Goal: Task Accomplishment & Management: Manage account settings

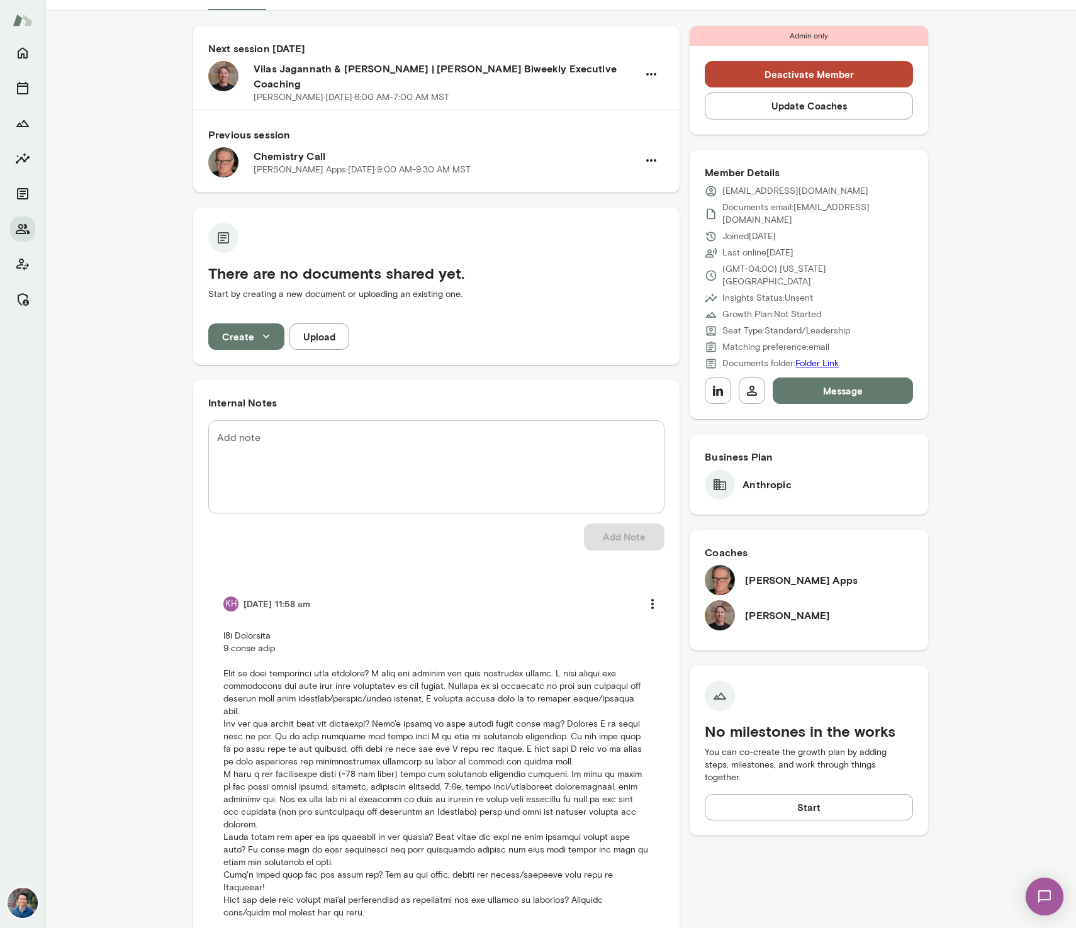
scroll to position [98, 0]
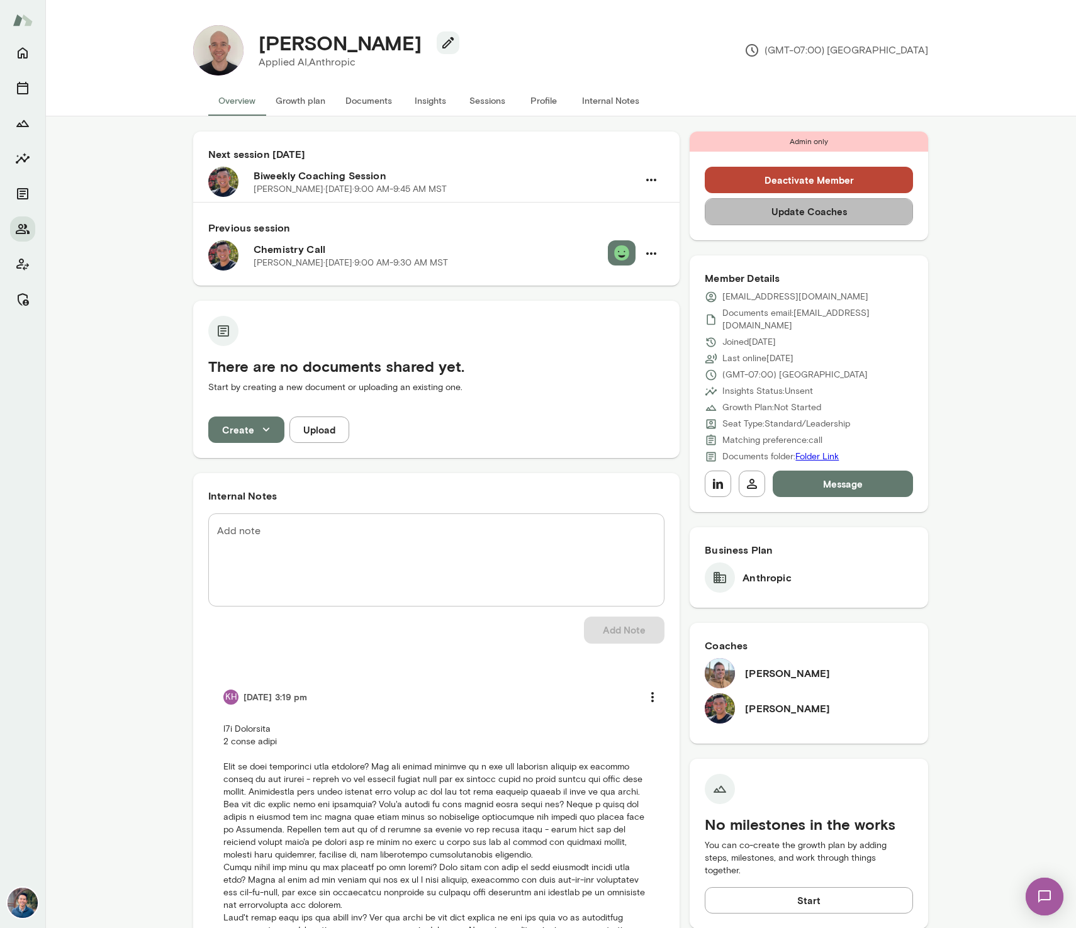
click at [853, 218] on button "Update Coaches" at bounding box center [809, 211] width 208 height 26
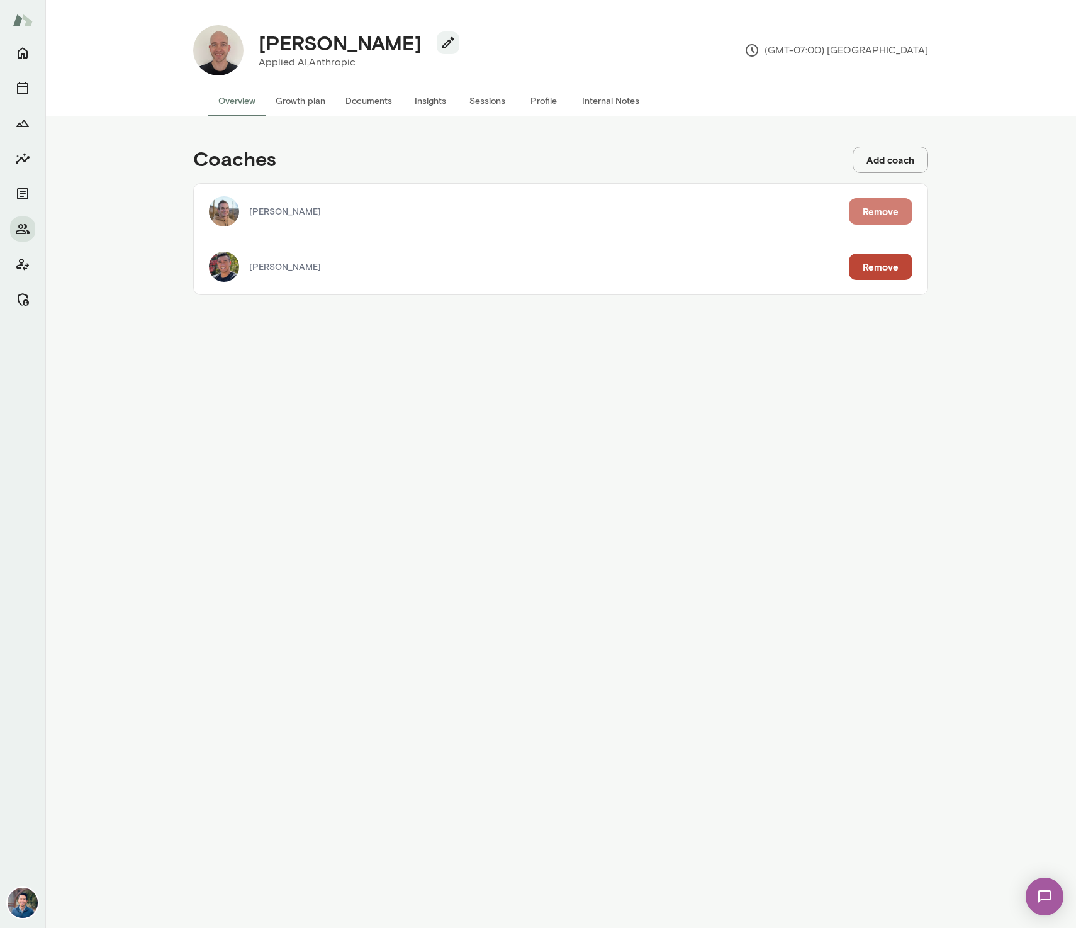
click at [889, 206] on button "Remove" at bounding box center [881, 211] width 64 height 26
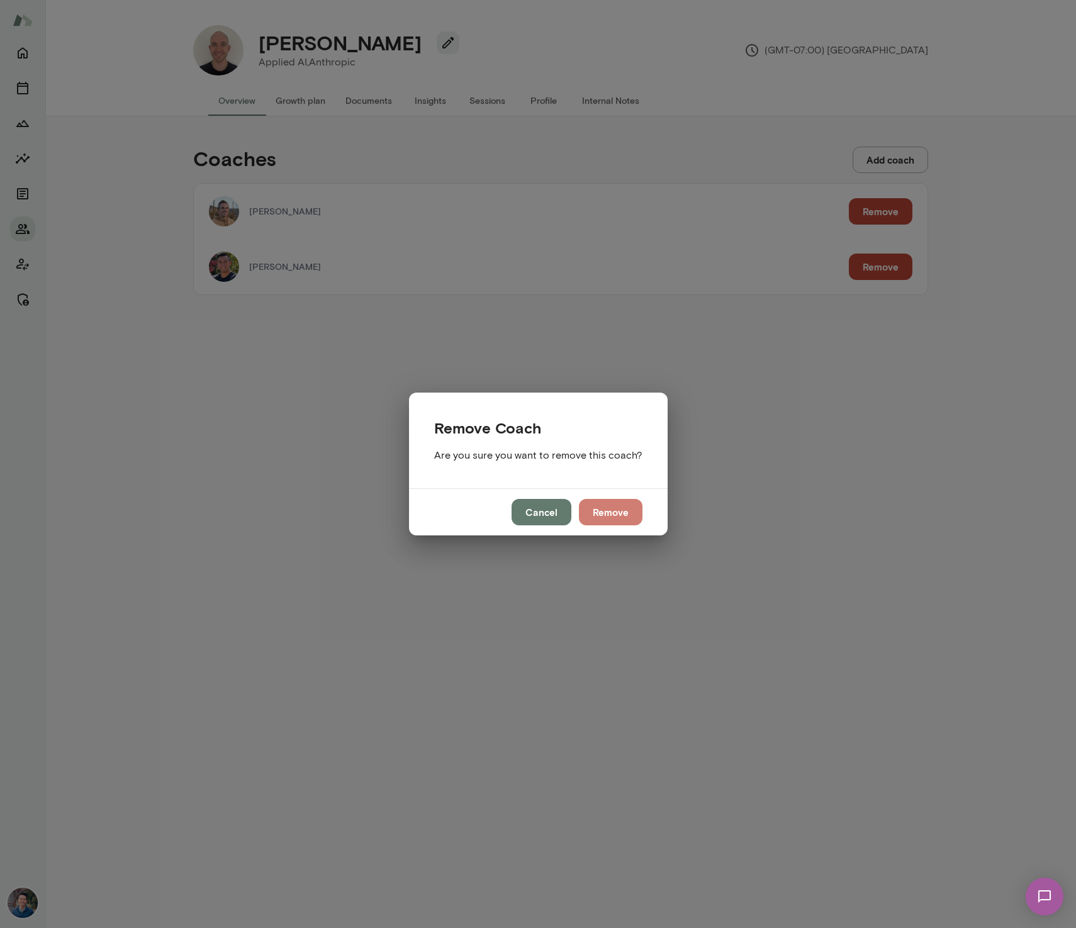
click at [602, 516] on button "Remove" at bounding box center [611, 512] width 64 height 26
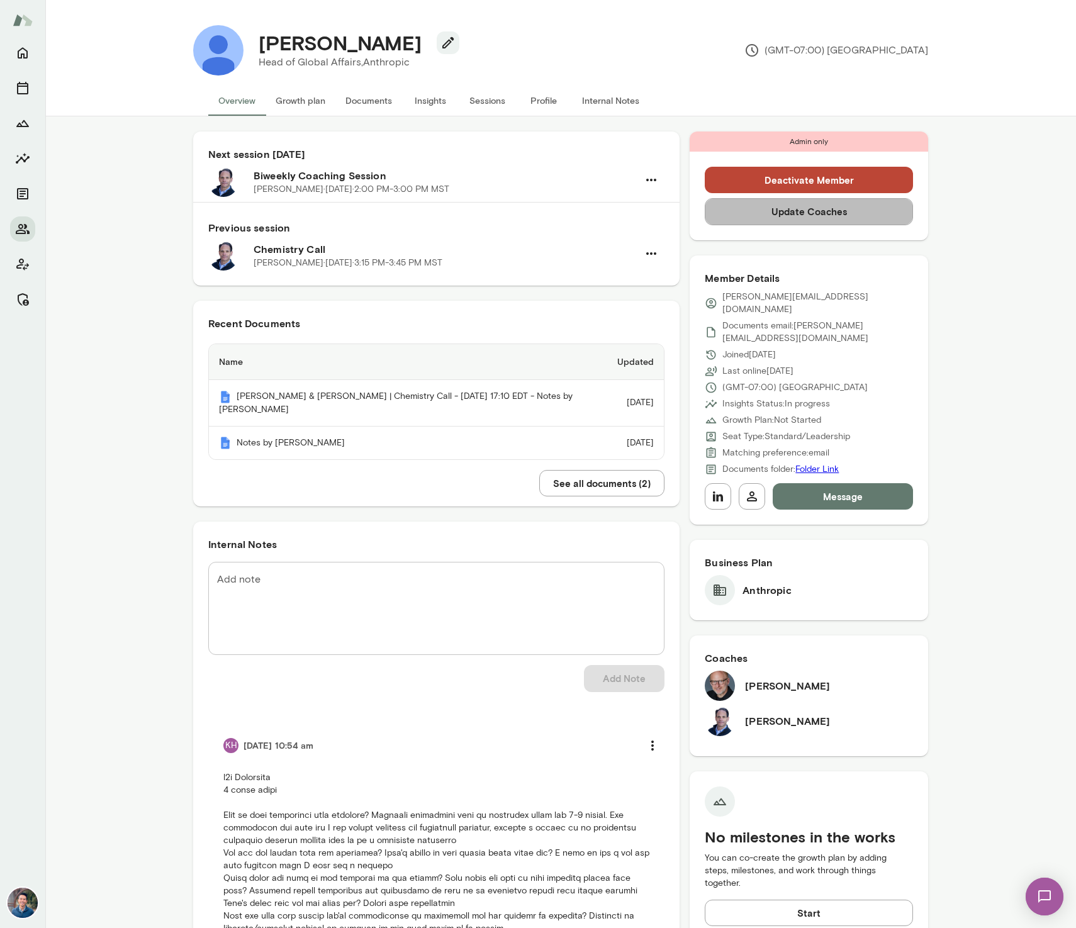
click at [863, 216] on button "Update Coaches" at bounding box center [809, 211] width 208 height 26
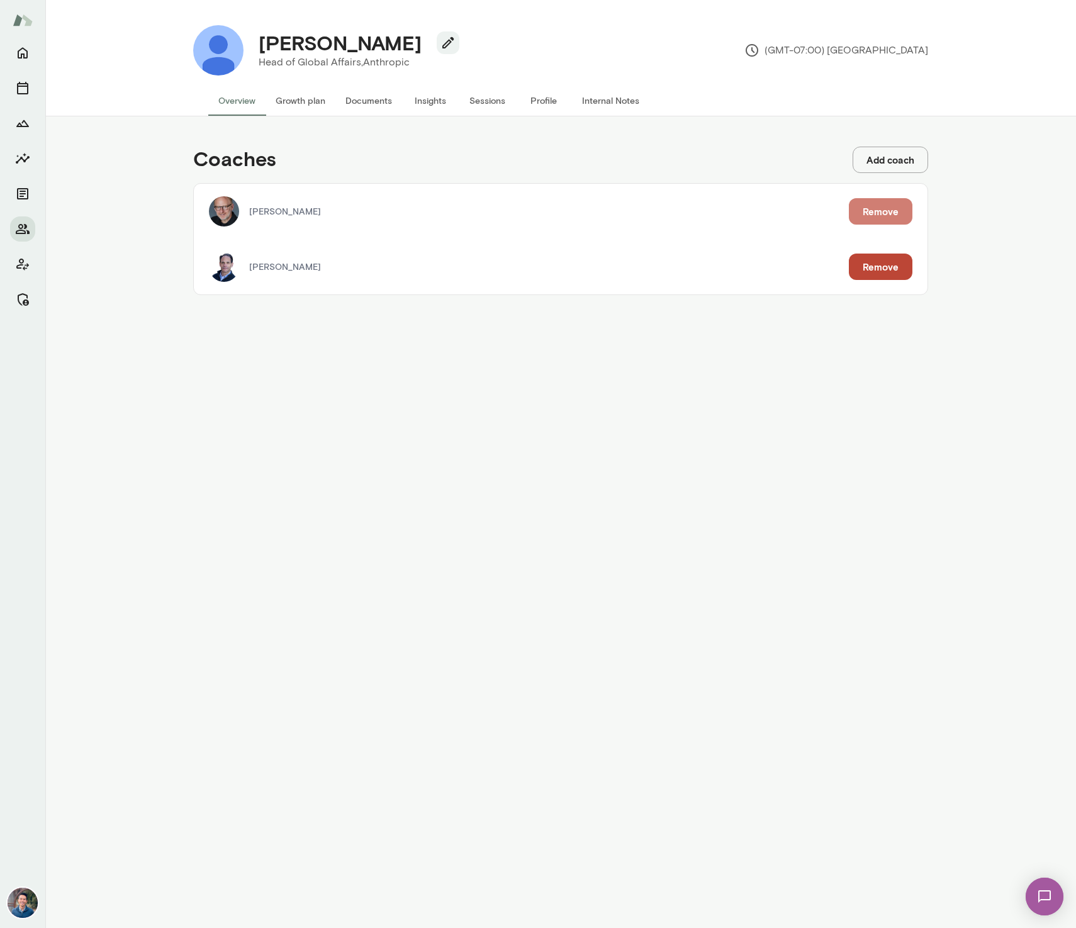
click at [872, 203] on button "Remove" at bounding box center [881, 211] width 64 height 26
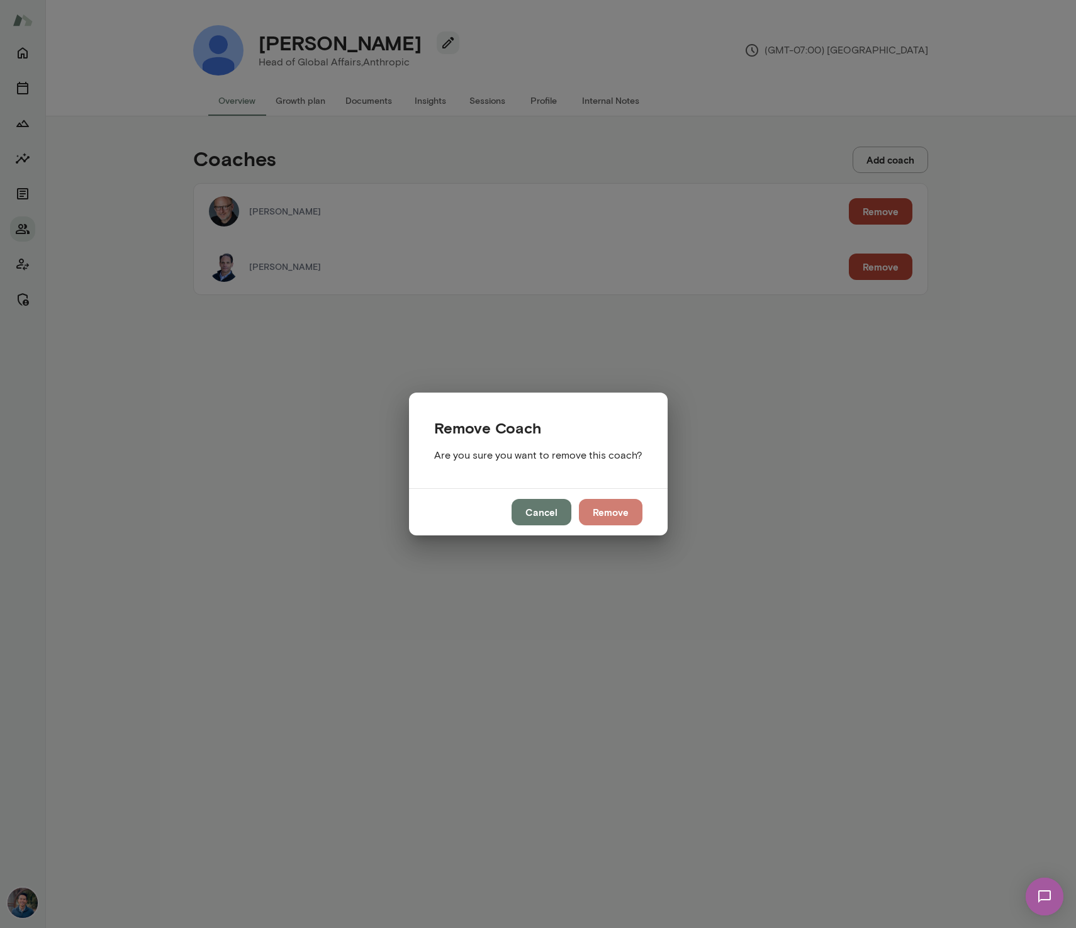
click at [610, 502] on button "Remove" at bounding box center [611, 512] width 64 height 26
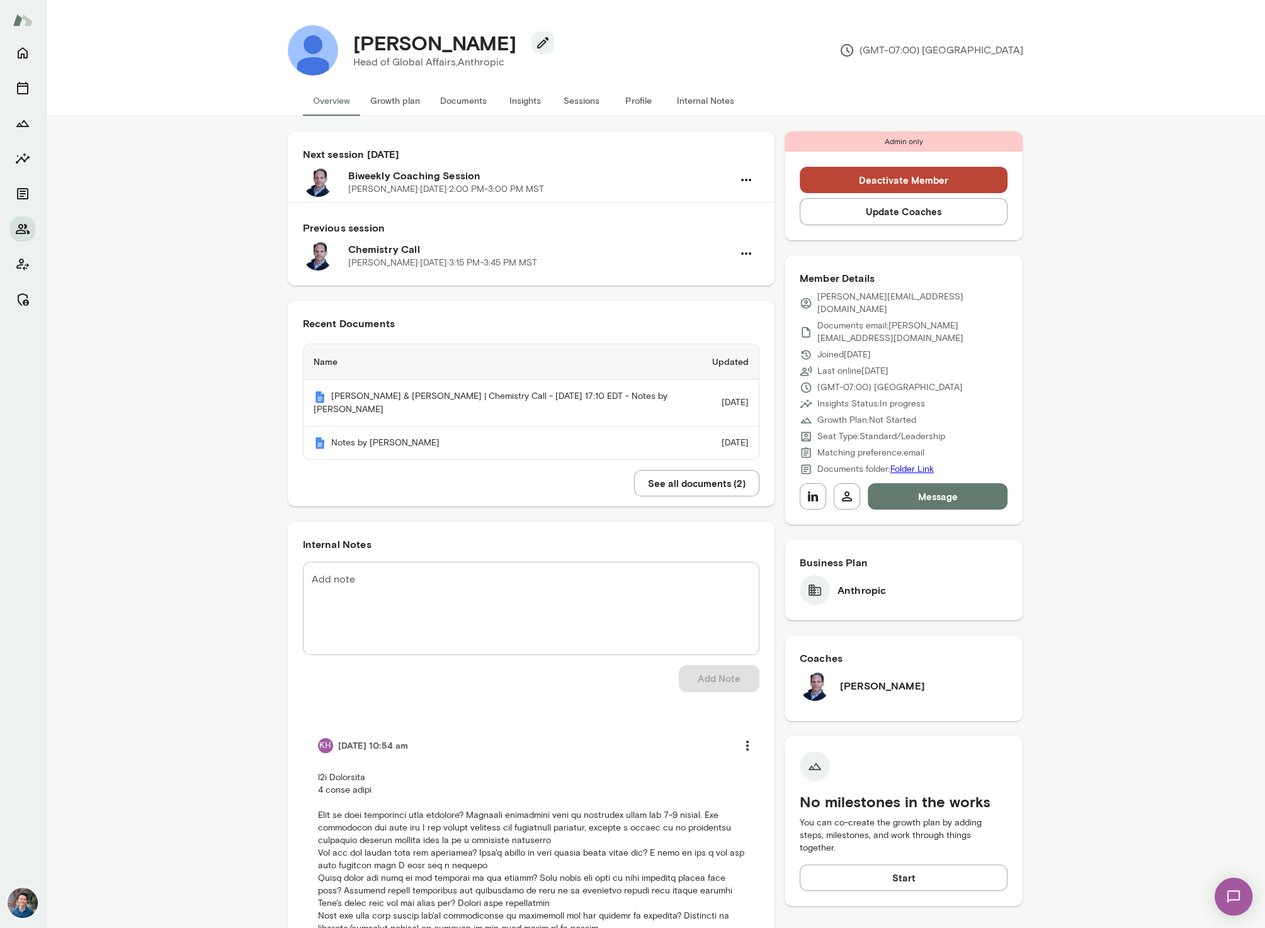
click at [225, 337] on div "Next session in 10 days Biweekly Coaching Session Jeremy Shane · Fri, Oct 24 · …" at bounding box center [654, 591] width 1219 height 951
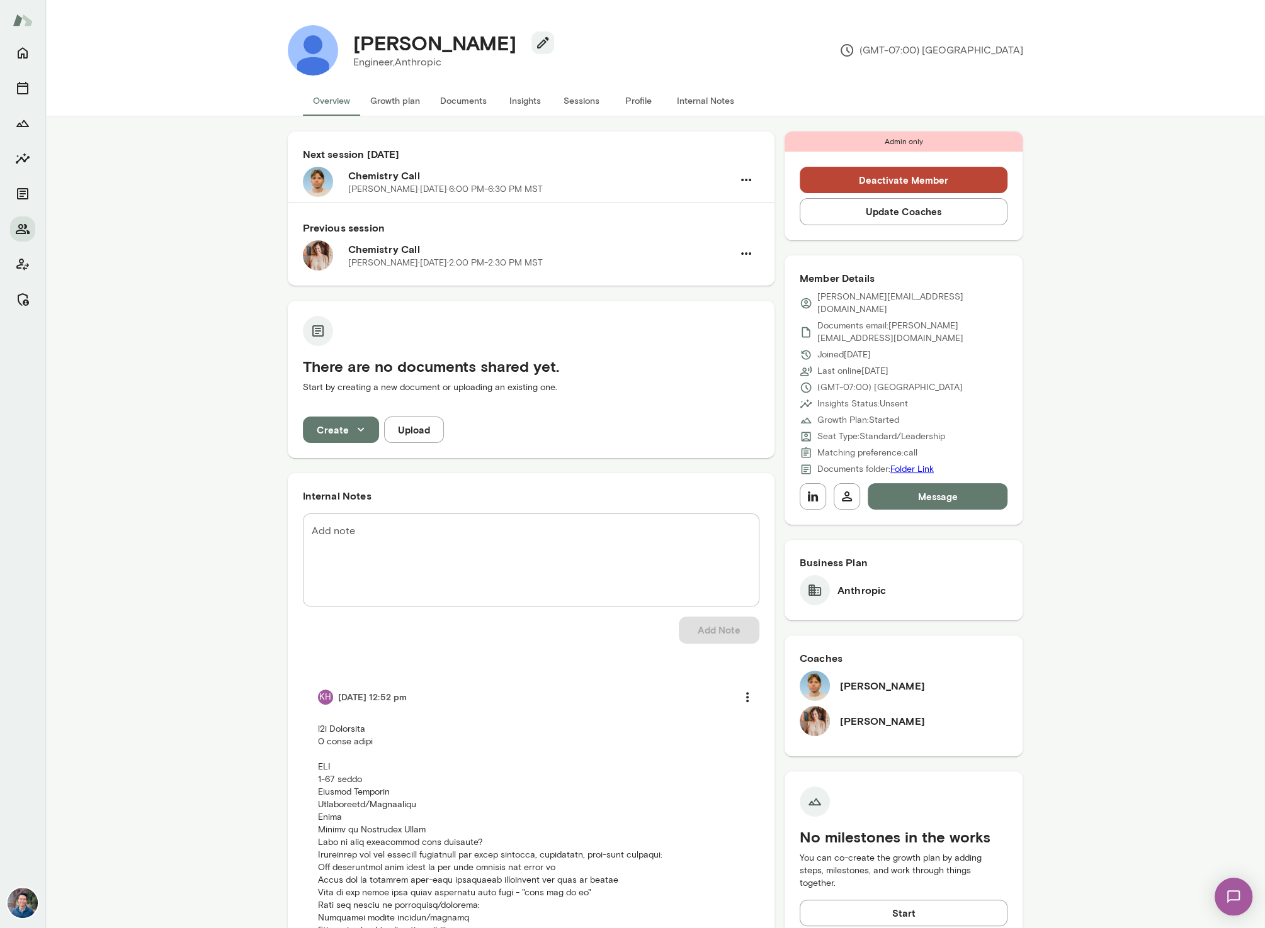
click at [573, 101] on button "Sessions" at bounding box center [581, 101] width 57 height 30
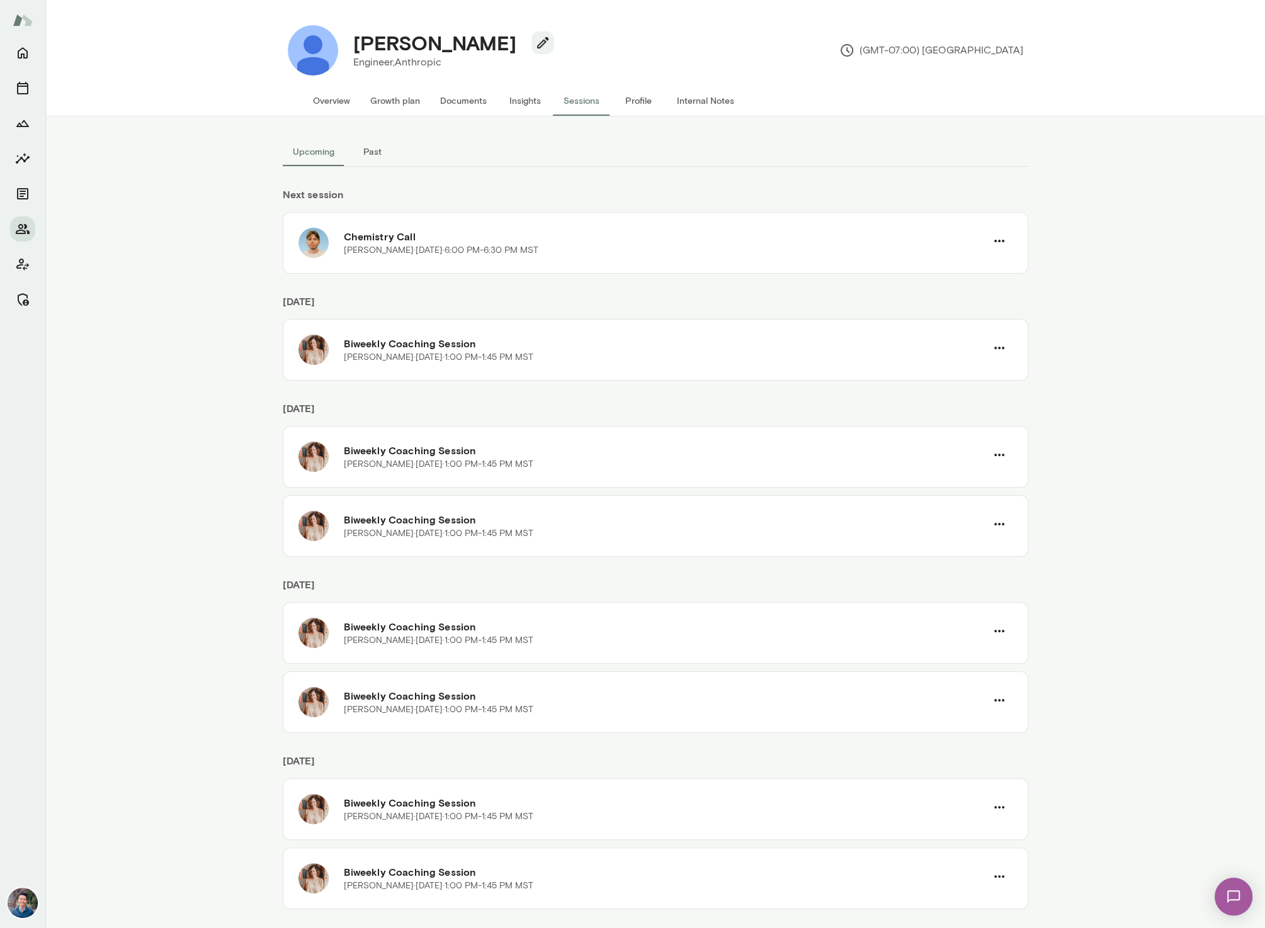
click at [378, 149] on button "Past" at bounding box center [372, 152] width 57 height 30
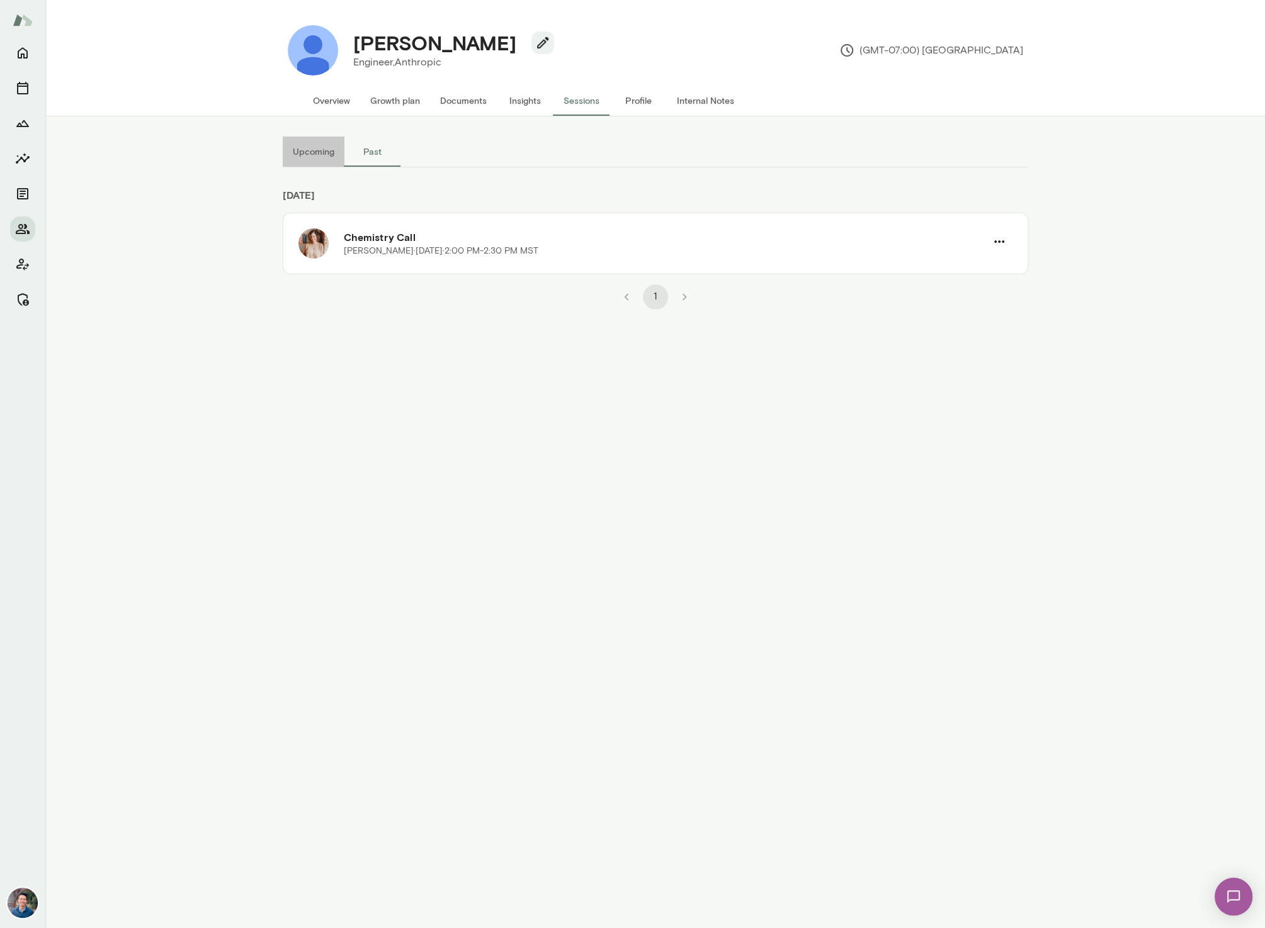
click at [316, 149] on button "Upcoming" at bounding box center [314, 152] width 62 height 30
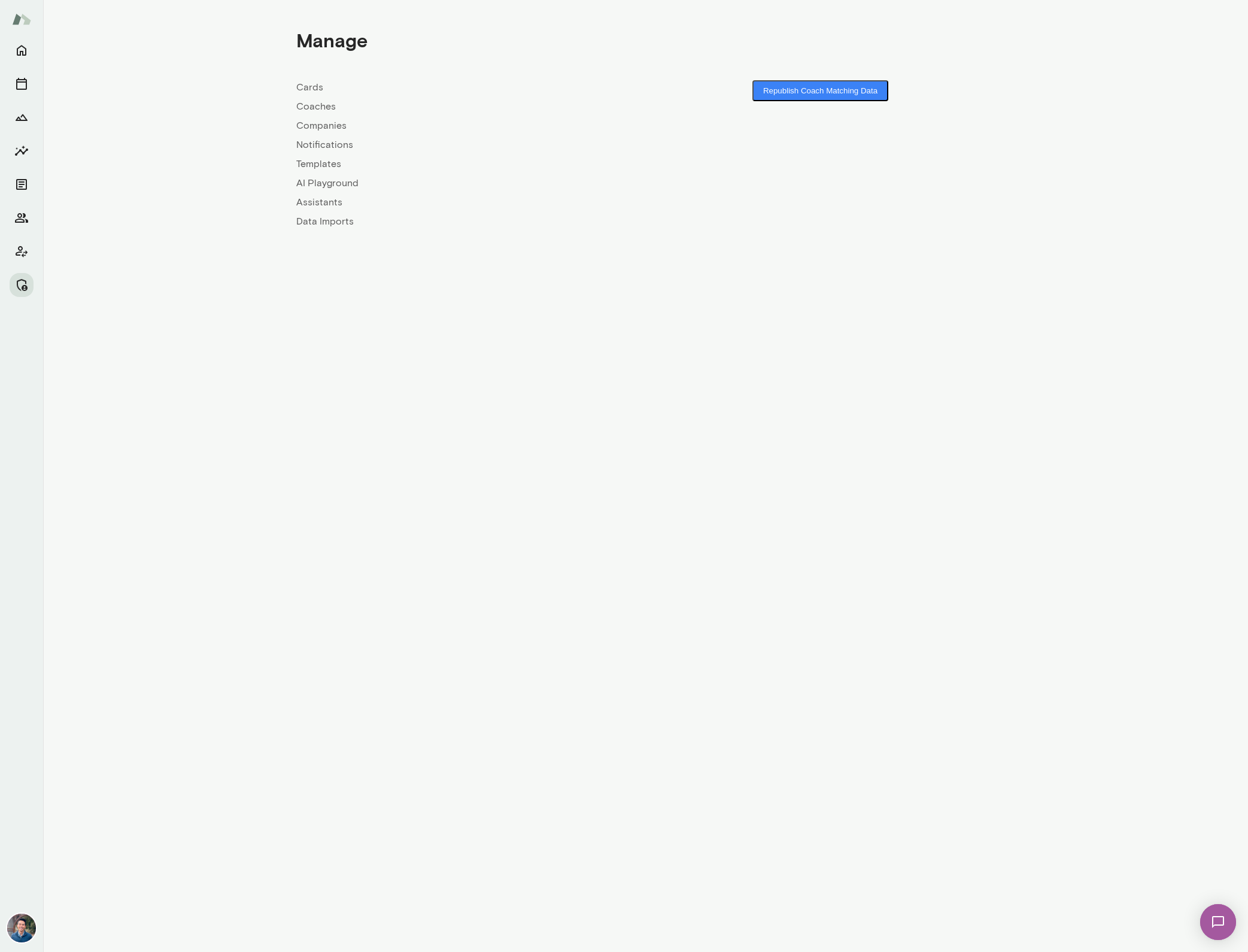
click at [319, 126] on link "Companies" at bounding box center [472, 126] width 350 height 14
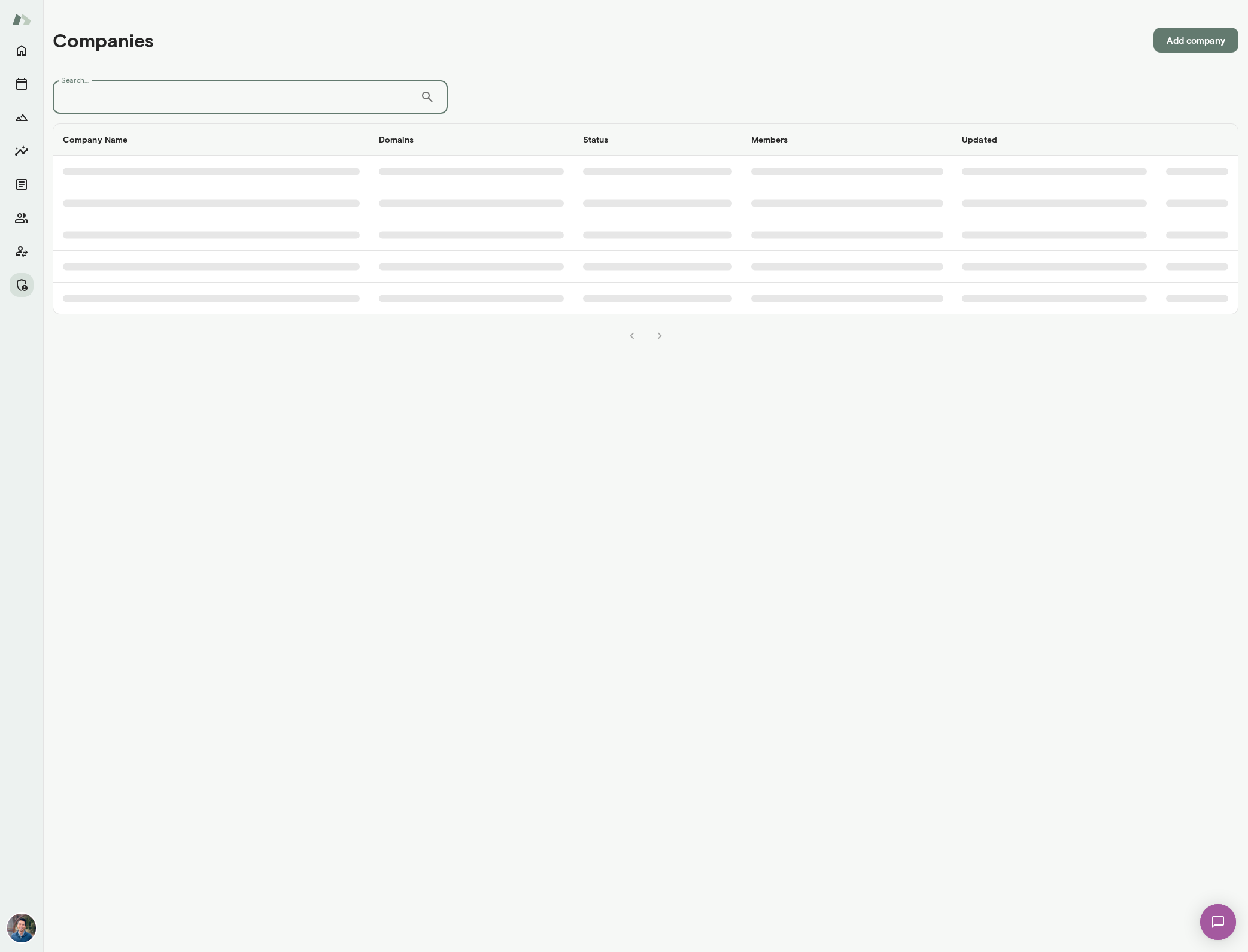
click at [296, 100] on input "Search..." at bounding box center [236, 96] width 367 height 33
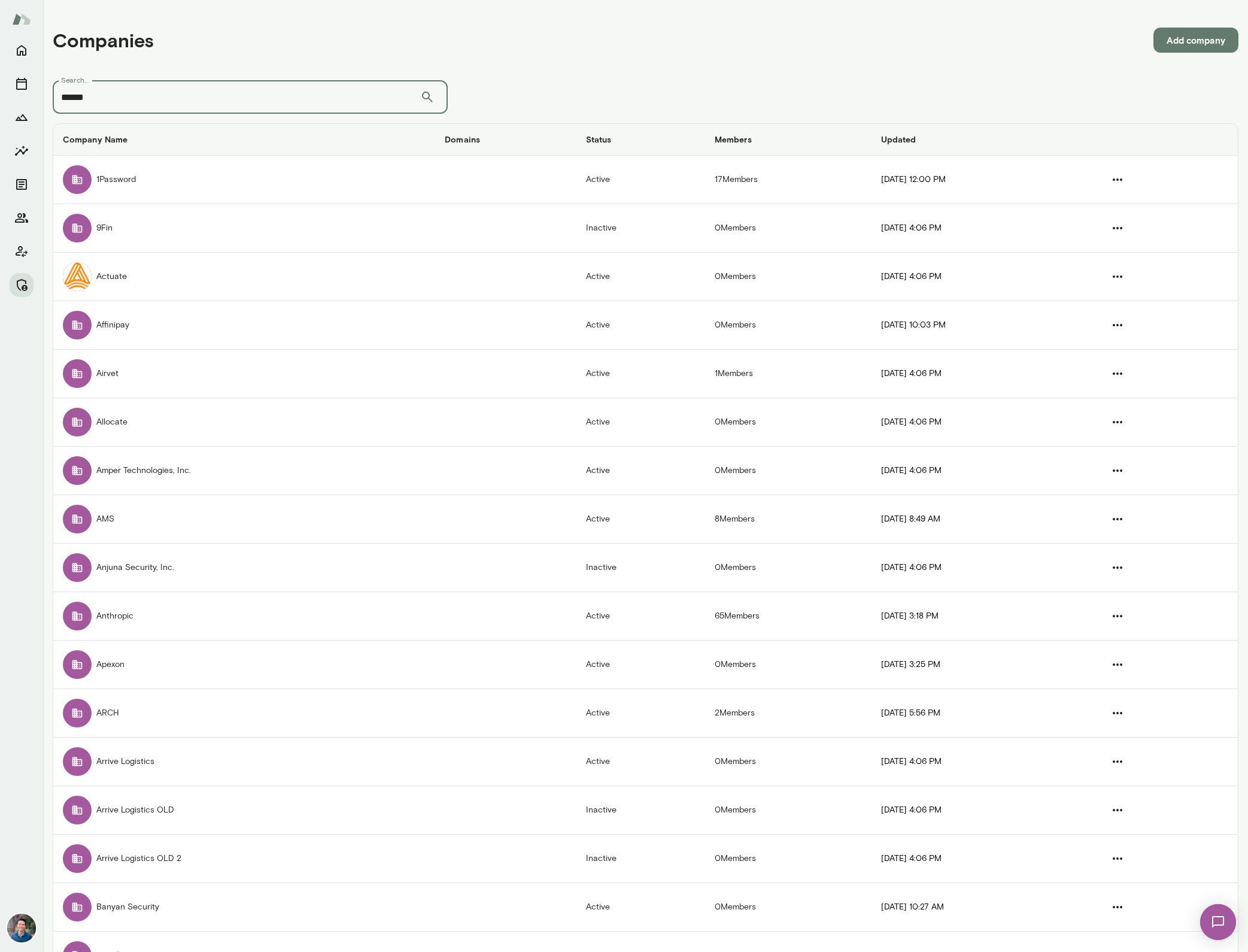
type input "******"
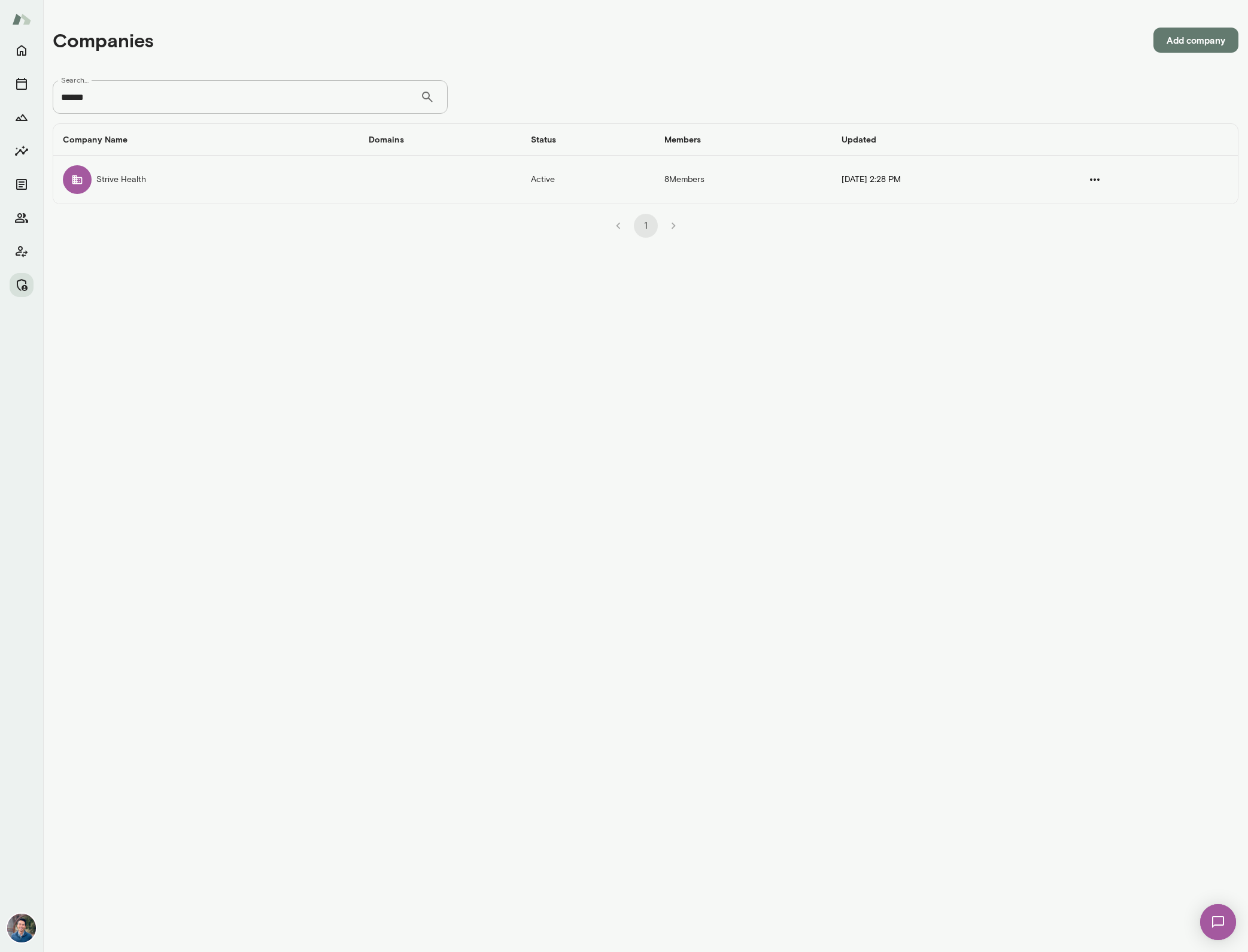
click at [202, 188] on td "Strive Health" at bounding box center [206, 180] width 306 height 48
